Goal: Find specific page/section: Find specific page/section

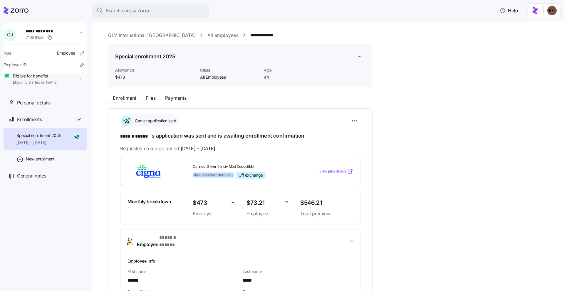
scroll to position [56, 0]
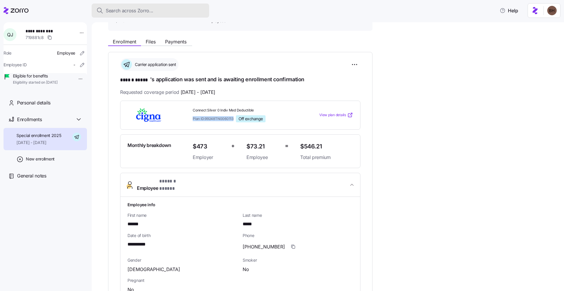
click at [126, 9] on span "Search across Zorro..." at bounding box center [130, 10] width 48 height 7
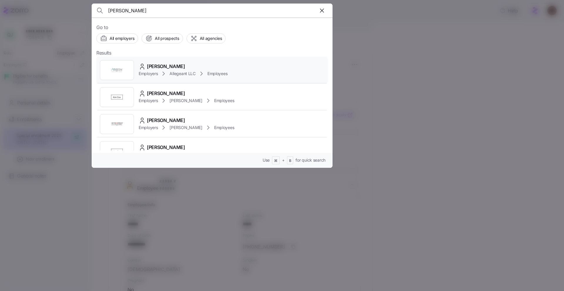
type input "[PERSON_NAME]"
click at [164, 67] on span "[PERSON_NAME]" at bounding box center [166, 66] width 38 height 7
